Goal: Check status: Check status

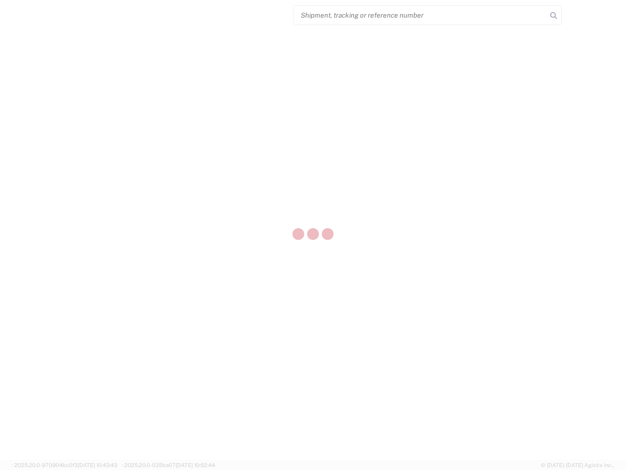
select select "US"
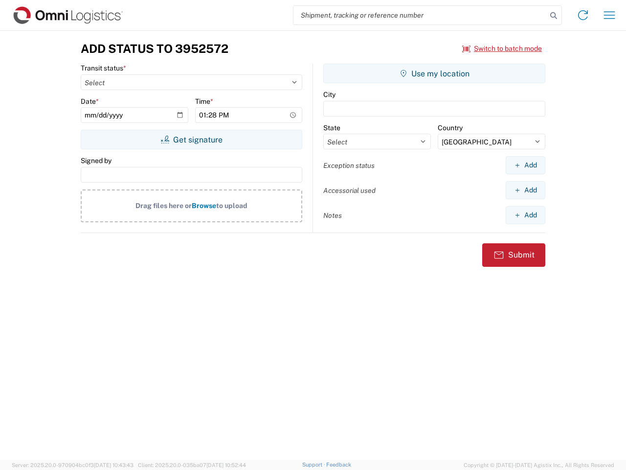
click at [420, 15] on input "search" at bounding box center [420, 15] width 253 height 19
click at [554, 16] on icon at bounding box center [554, 16] width 14 height 14
click at [583, 15] on icon at bounding box center [583, 15] width 16 height 16
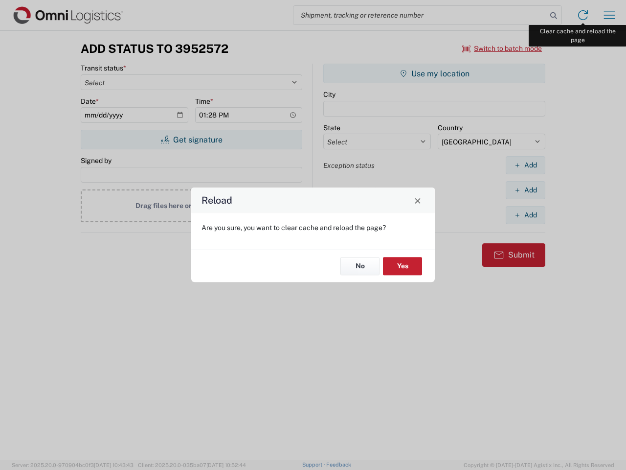
click at [610, 15] on div "Reload Are you sure, you want to clear cache and reload the page? No Yes" at bounding box center [313, 235] width 626 height 470
click at [503, 48] on div "Reload Are you sure, you want to clear cache and reload the page? No Yes" at bounding box center [313, 235] width 626 height 470
click at [191, 139] on div "Reload Are you sure, you want to clear cache and reload the page? No Yes" at bounding box center [313, 235] width 626 height 470
click at [435, 73] on div "Reload Are you sure, you want to clear cache and reload the page? No Yes" at bounding box center [313, 235] width 626 height 470
click at [526, 165] on div "Reload Are you sure, you want to clear cache and reload the page? No Yes" at bounding box center [313, 235] width 626 height 470
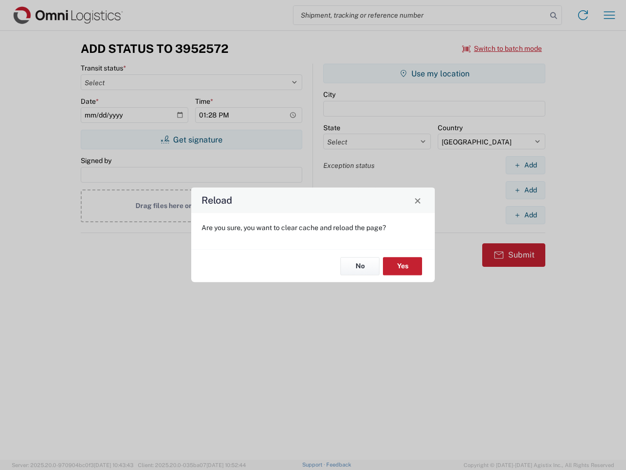
click at [526, 190] on div "Reload Are you sure, you want to clear cache and reload the page? No Yes" at bounding box center [313, 235] width 626 height 470
click at [526, 215] on div "Reload Are you sure, you want to clear cache and reload the page? No Yes" at bounding box center [313, 235] width 626 height 470
